Goal: Task Accomplishment & Management: Complete application form

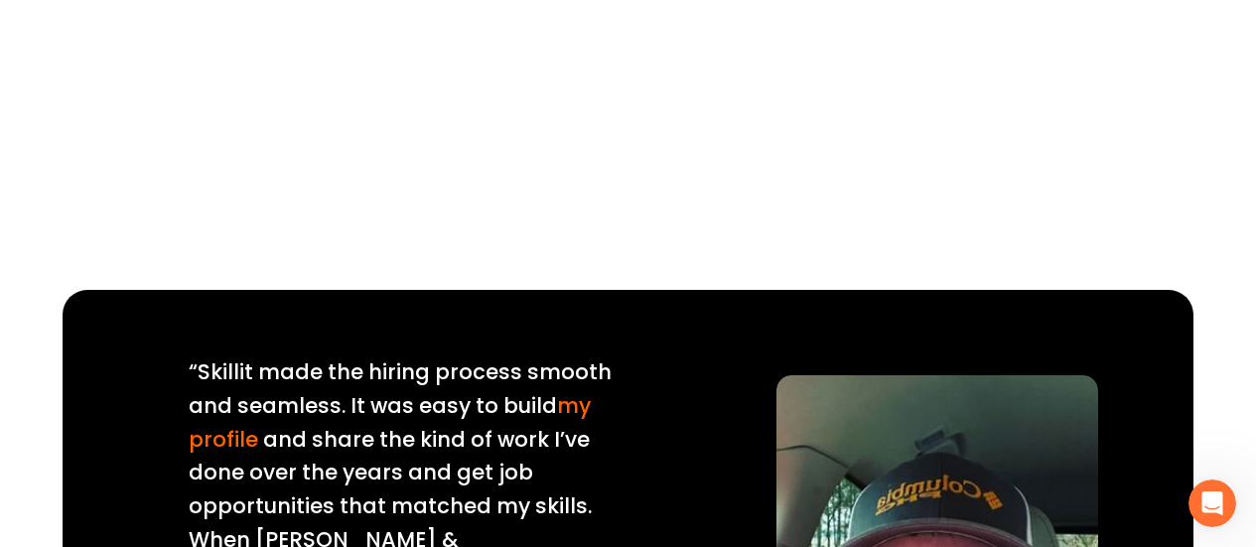
scroll to position [1887, 0]
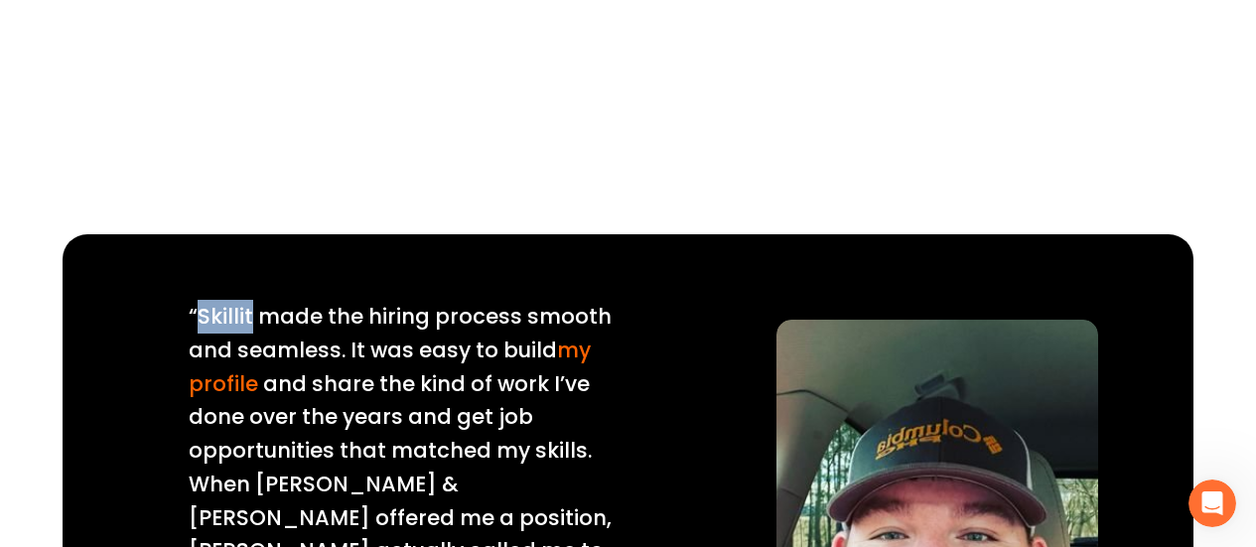
drag, startPoint x: 197, startPoint y: 271, endPoint x: 250, endPoint y: 266, distance: 53.9
click at [250, 302] on span "“Skillit made the hiring process smooth and seamless. It was easy to build" at bounding box center [403, 333] width 428 height 63
copy span "Skillit"
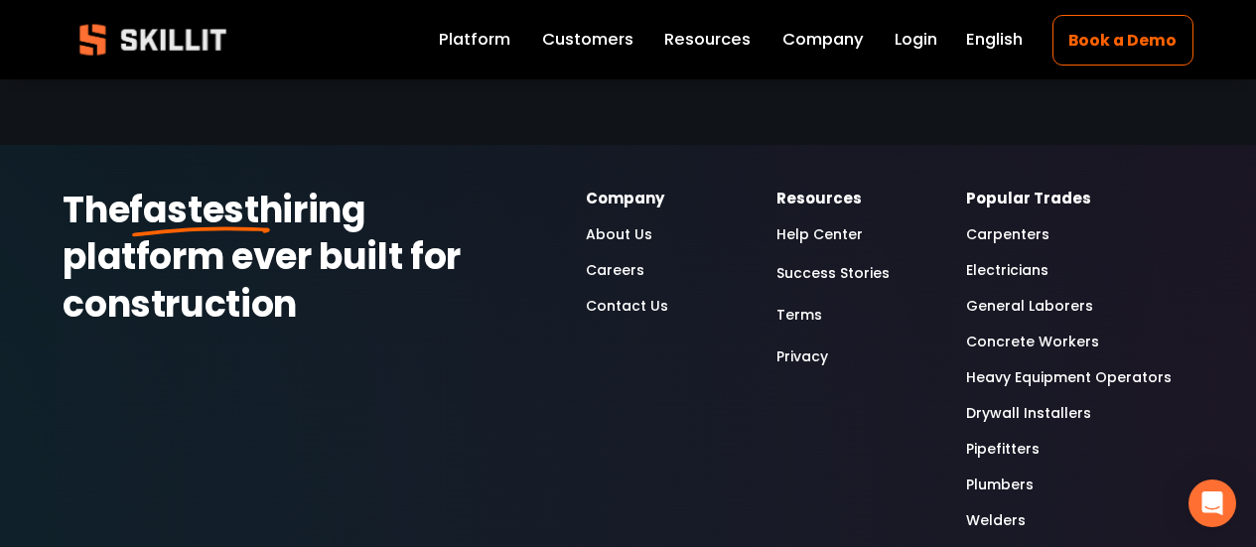
scroll to position [5363, 0]
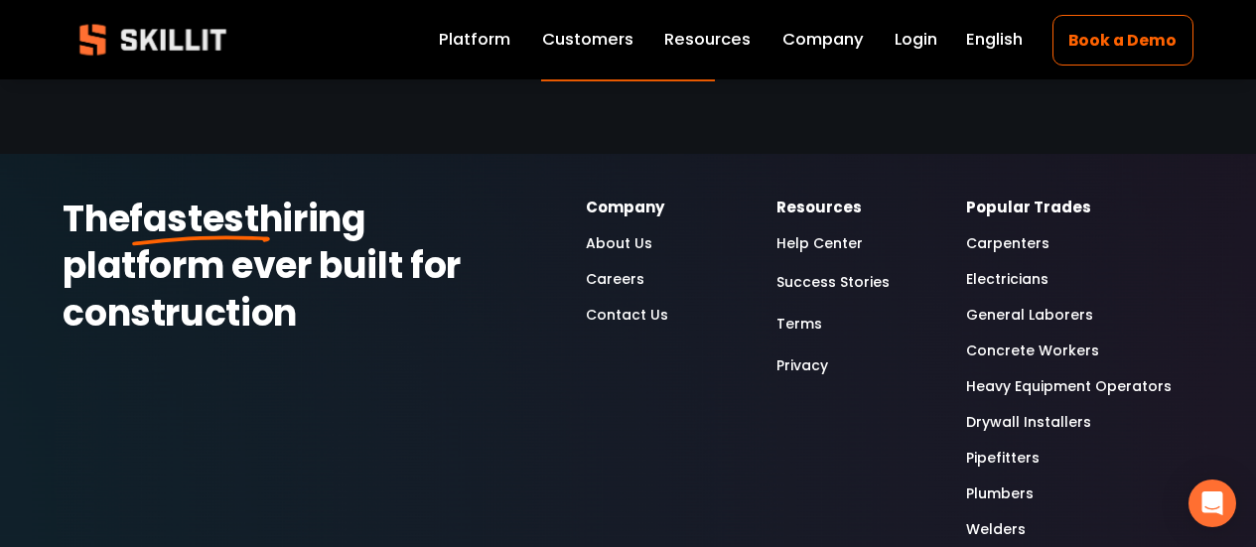
click at [625, 267] on link "Careers" at bounding box center [615, 279] width 59 height 24
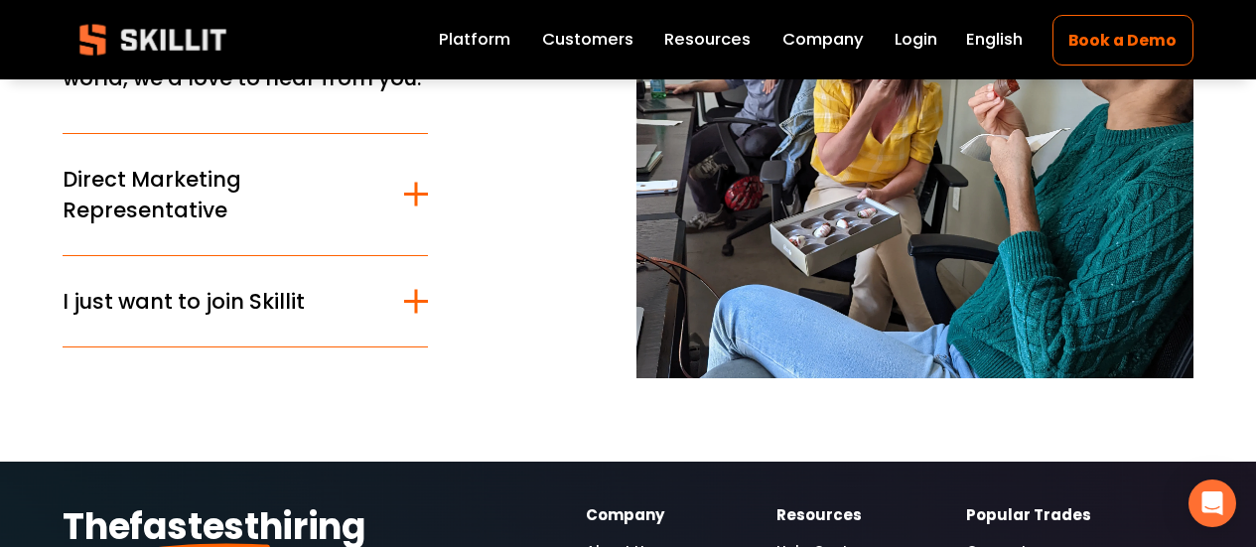
scroll to position [298, 0]
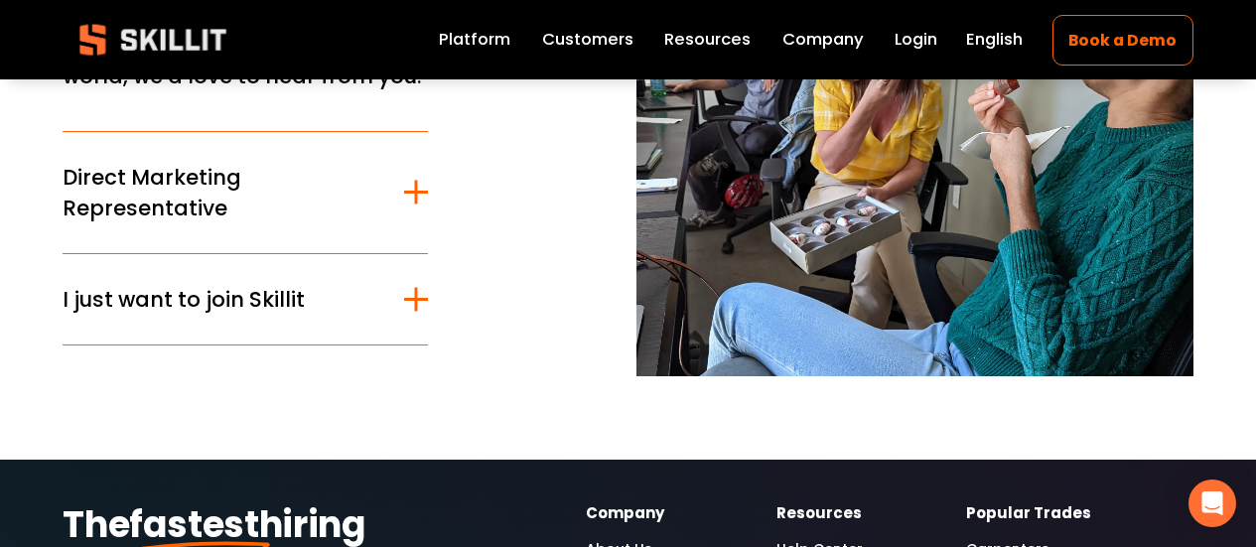
click at [426, 301] on div at bounding box center [416, 299] width 24 height 3
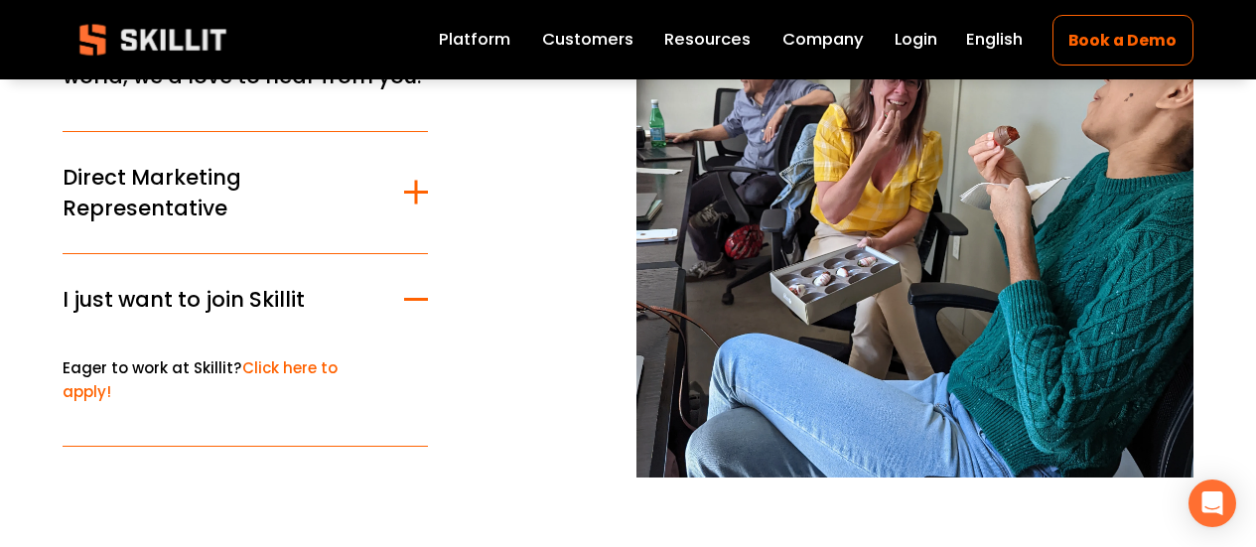
click at [417, 195] on div at bounding box center [416, 193] width 3 height 24
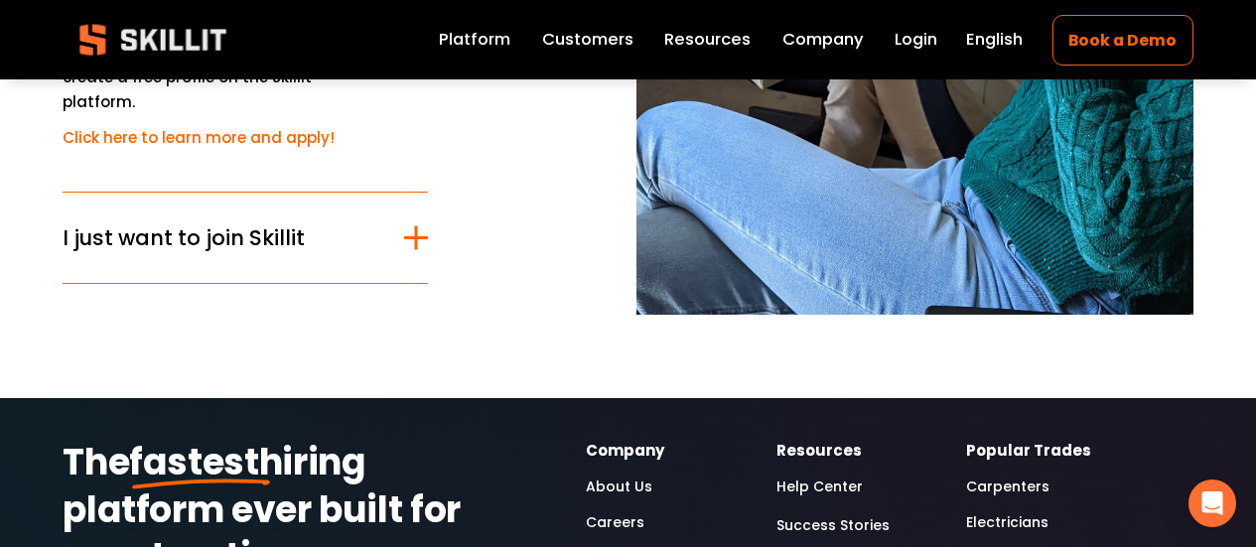
scroll to position [695, 0]
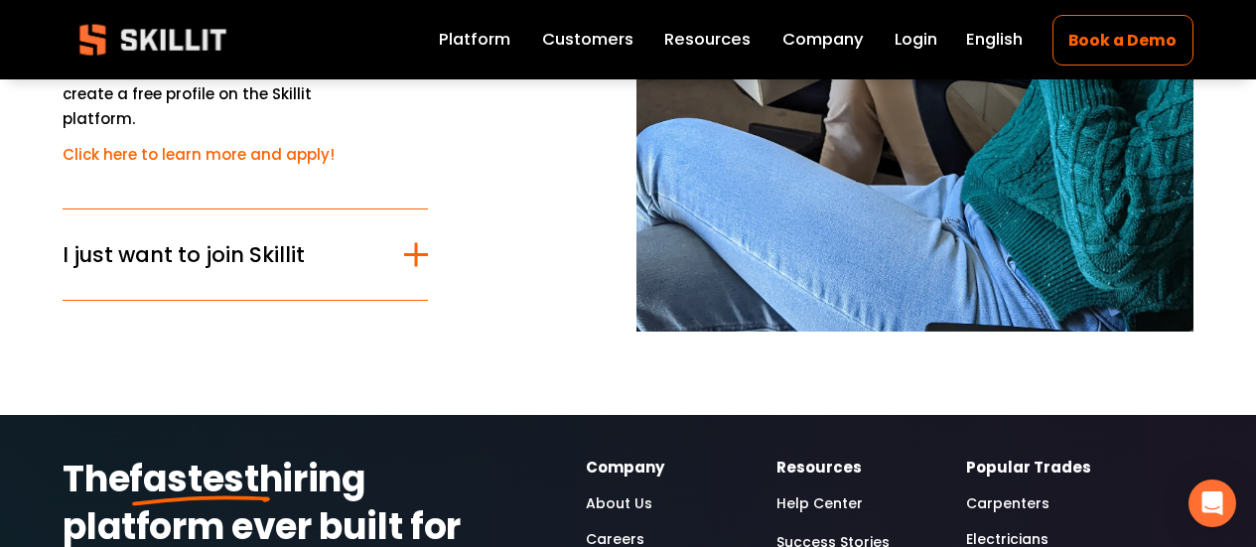
click at [421, 253] on div at bounding box center [416, 254] width 24 height 3
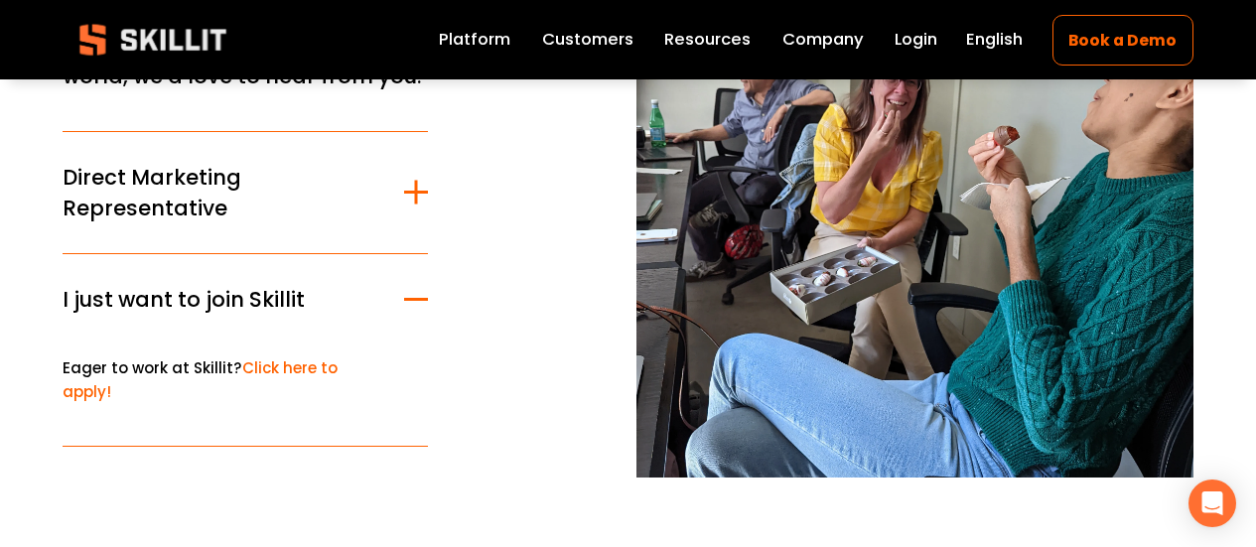
scroll to position [298, 0]
click at [278, 370] on link "Click here to apply!" at bounding box center [200, 380] width 275 height 45
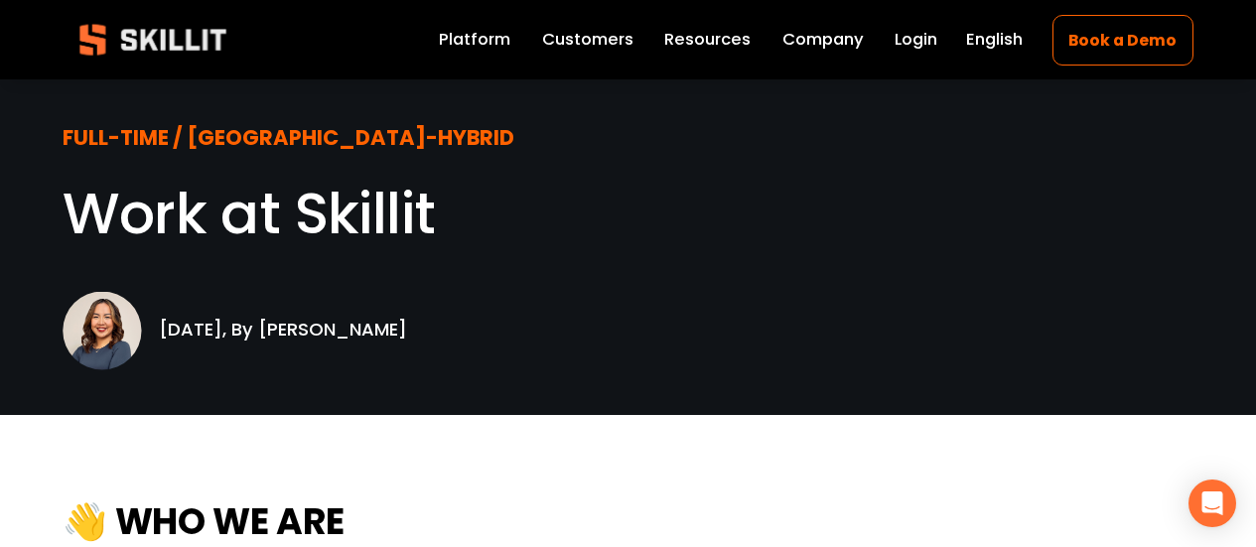
drag, startPoint x: 282, startPoint y: 325, endPoint x: 411, endPoint y: 323, distance: 129.1
click at [411, 323] on p "[DATE], By [PERSON_NAME]" at bounding box center [318, 316] width 318 height 58
copy p "[PERSON_NAME]"
